Goal: Transaction & Acquisition: Book appointment/travel/reservation

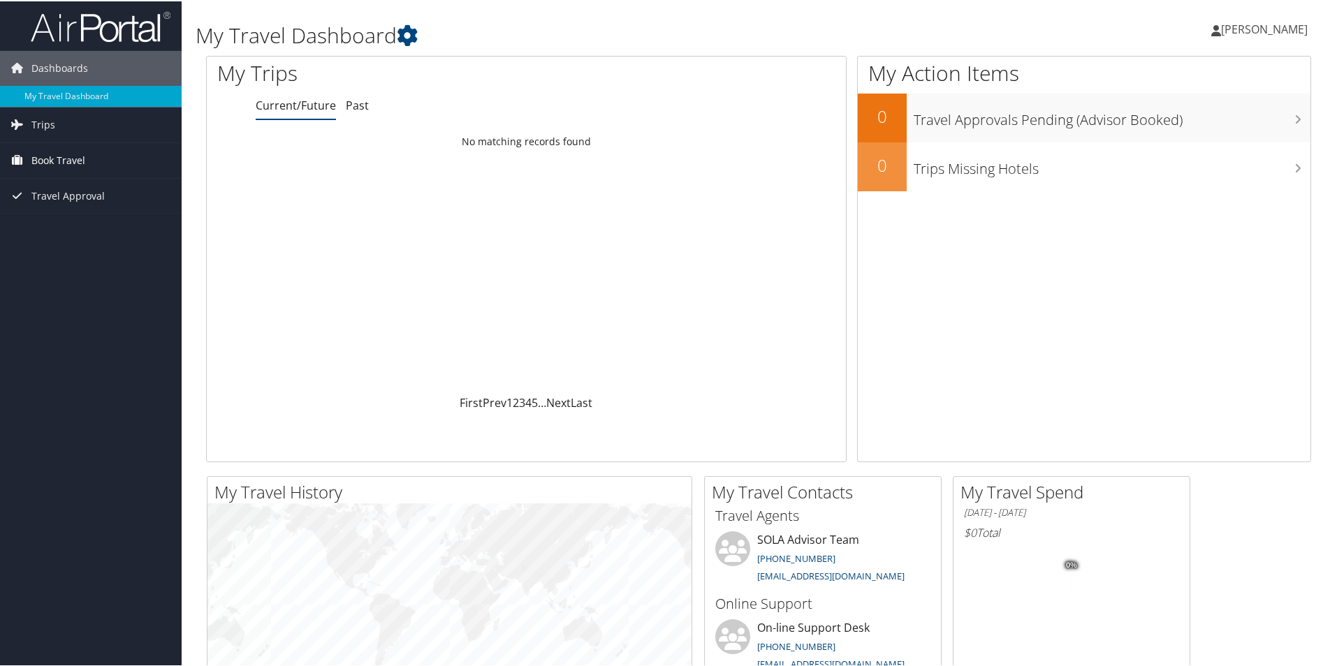
click at [65, 166] on span "Book Travel" at bounding box center [58, 159] width 54 height 35
click at [100, 226] on link "Book/Manage Online Trips" at bounding box center [91, 229] width 182 height 21
click at [50, 161] on span "Book Travel" at bounding box center [58, 159] width 54 height 35
click at [70, 230] on link "Book/Manage Online Trips" at bounding box center [91, 229] width 182 height 21
click at [68, 226] on link "Book/Manage Online Trips" at bounding box center [91, 229] width 182 height 21
